Goal: Information Seeking & Learning: Check status

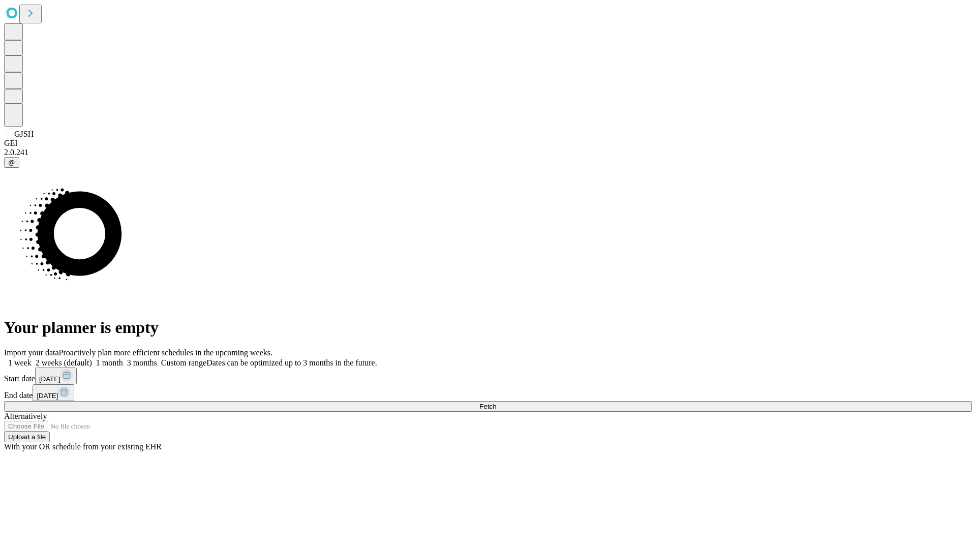
click at [496, 403] on span "Fetch" at bounding box center [487, 407] width 17 height 8
